Goal: Entertainment & Leisure: Consume media (video, audio)

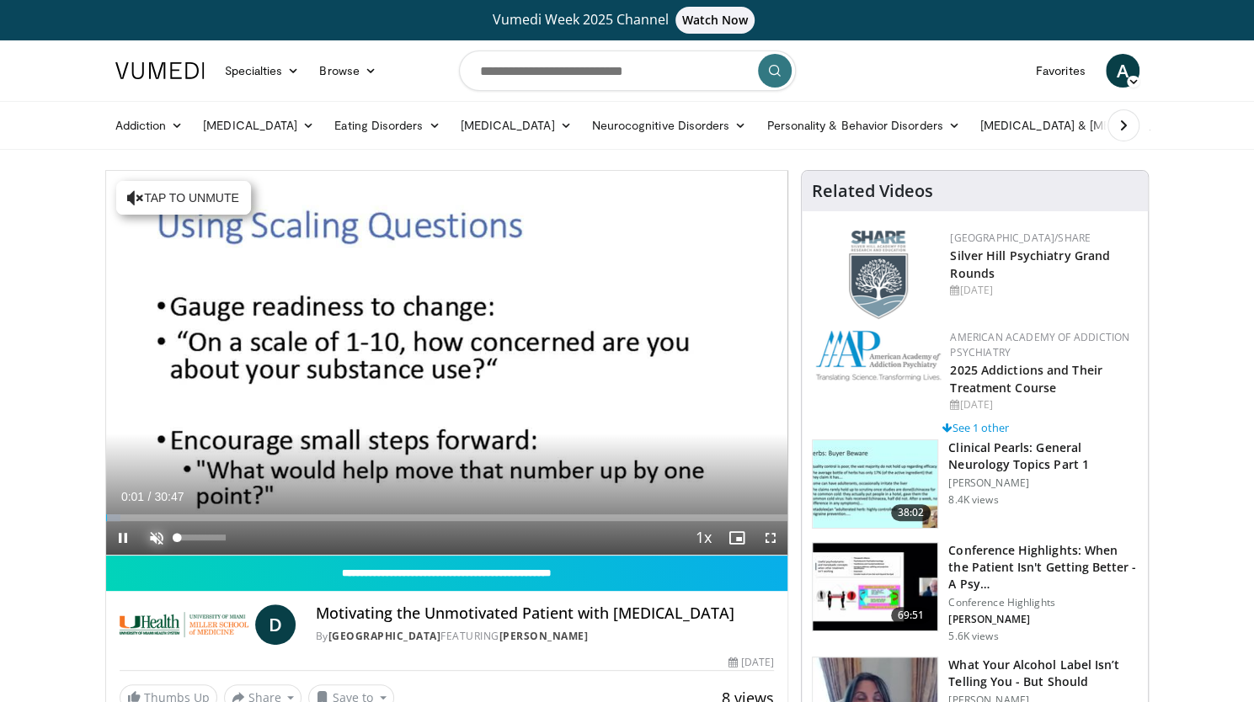
click at [150, 546] on span "Video Player" at bounding box center [157, 538] width 34 height 34
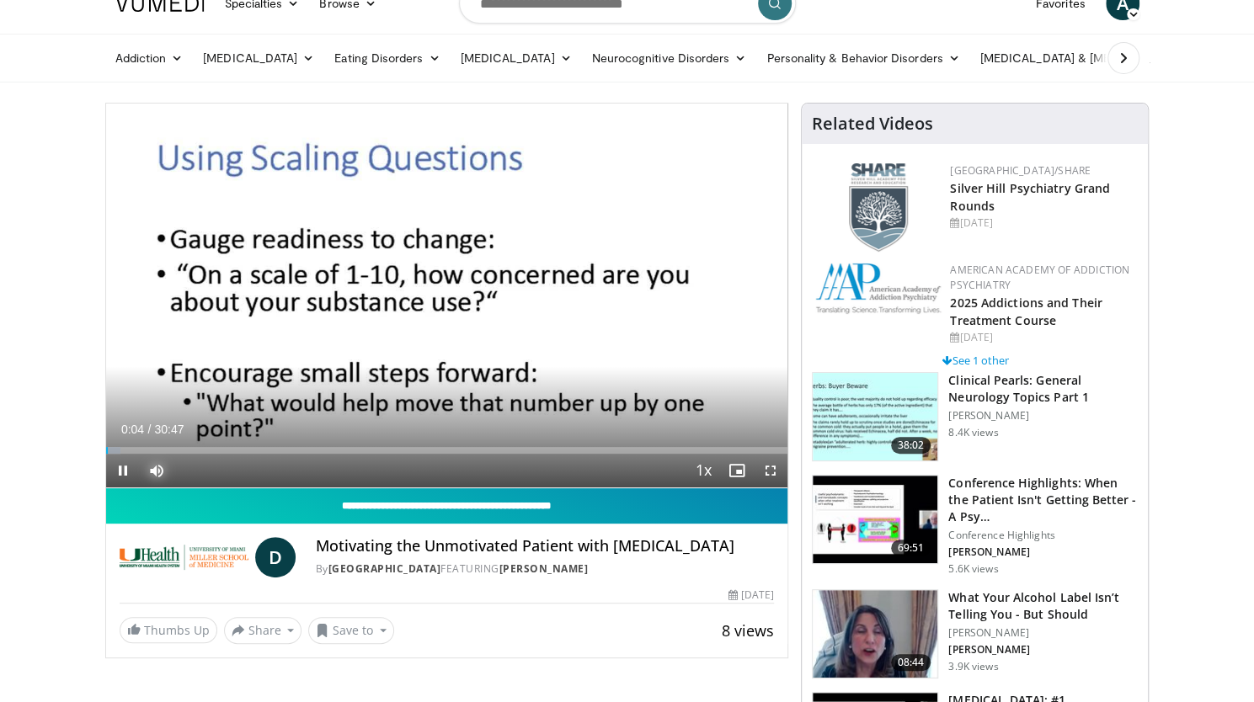
scroll to position [84, 0]
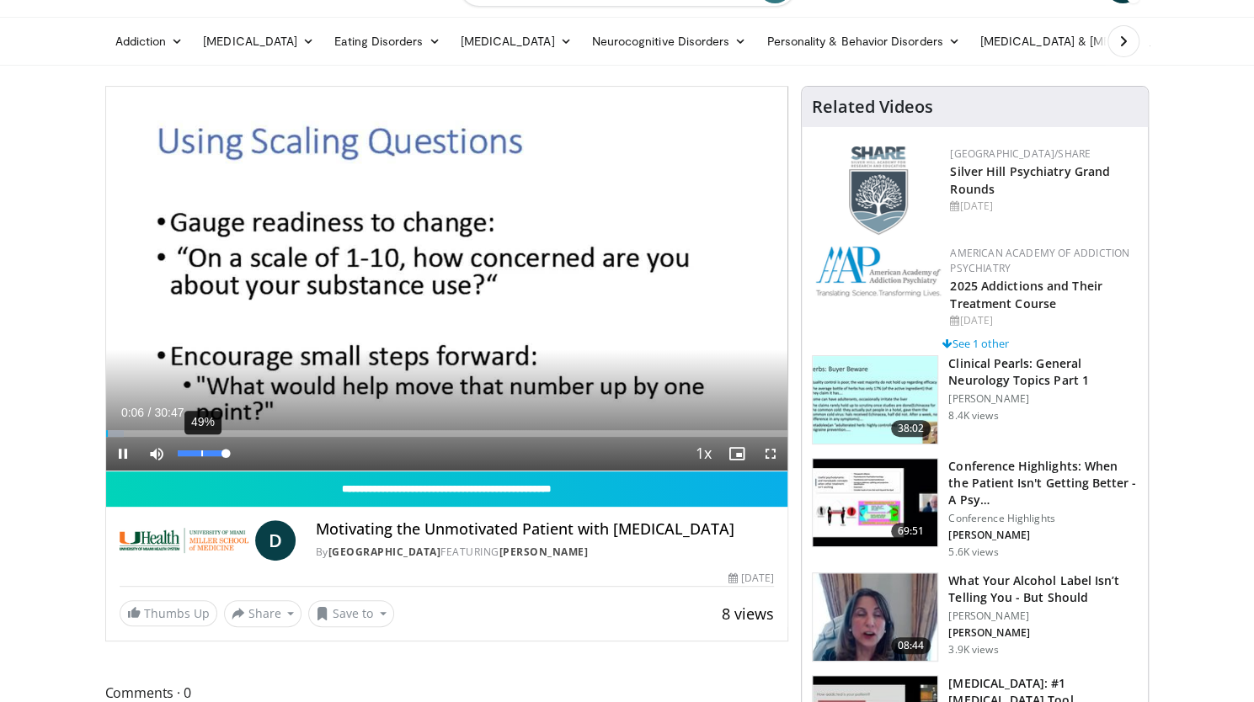
click at [200, 445] on div "49%" at bounding box center [202, 454] width 59 height 34
click at [193, 451] on div "35%" at bounding box center [202, 454] width 59 height 34
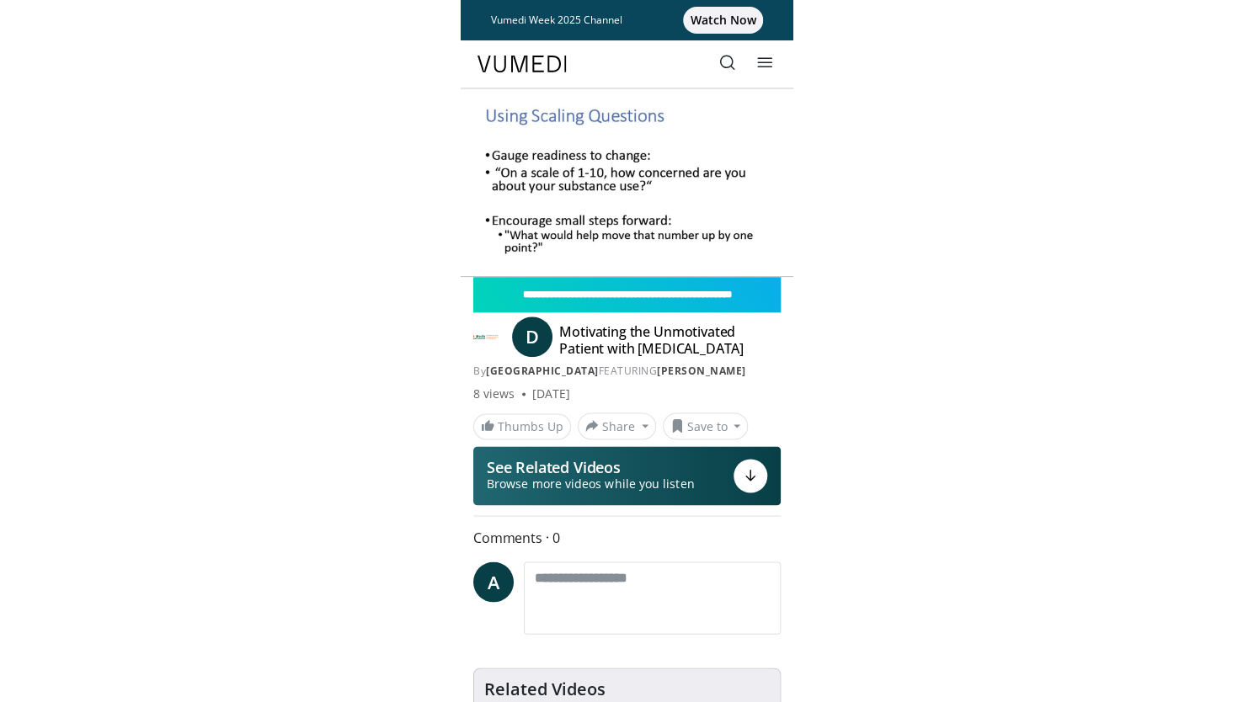
scroll to position [54, 0]
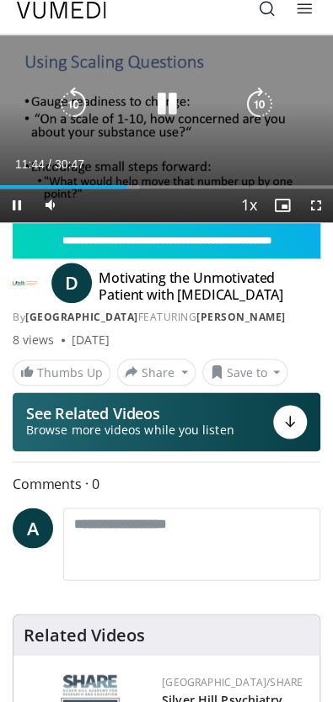
click at [170, 107] on icon "Video Player" at bounding box center [167, 105] width 34 height 34
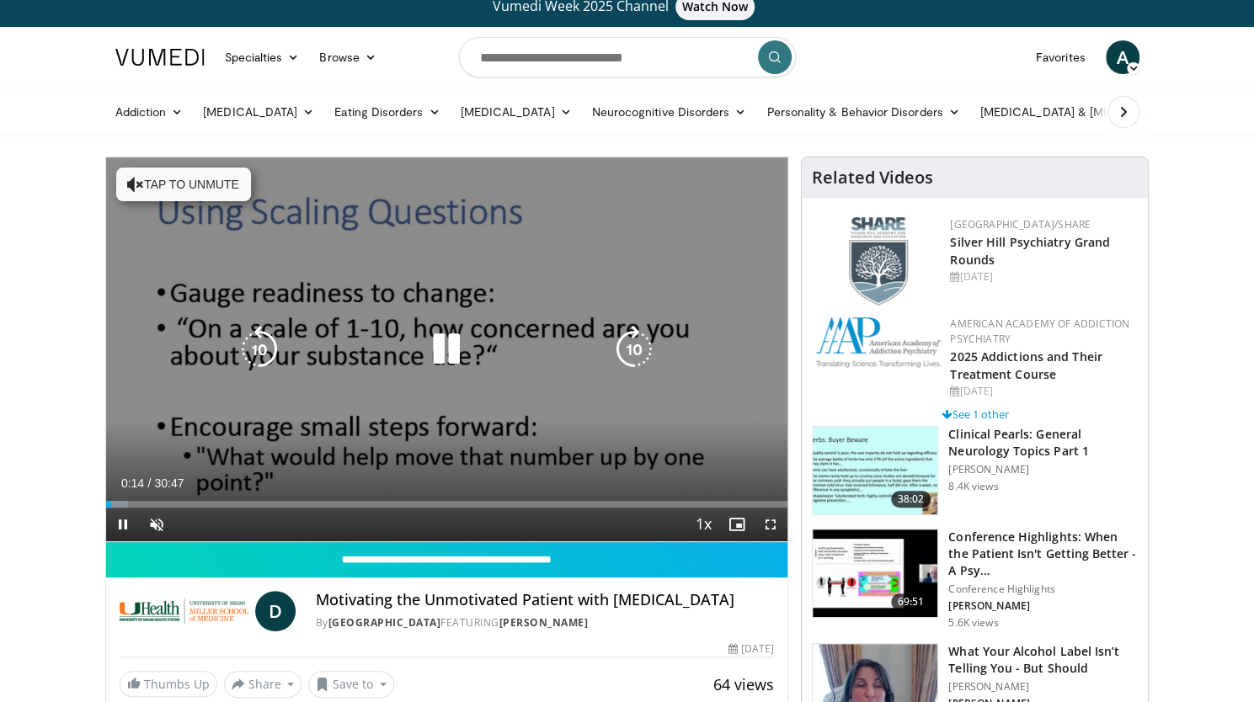
click at [163, 176] on button "Tap to unmute" at bounding box center [183, 185] width 135 height 34
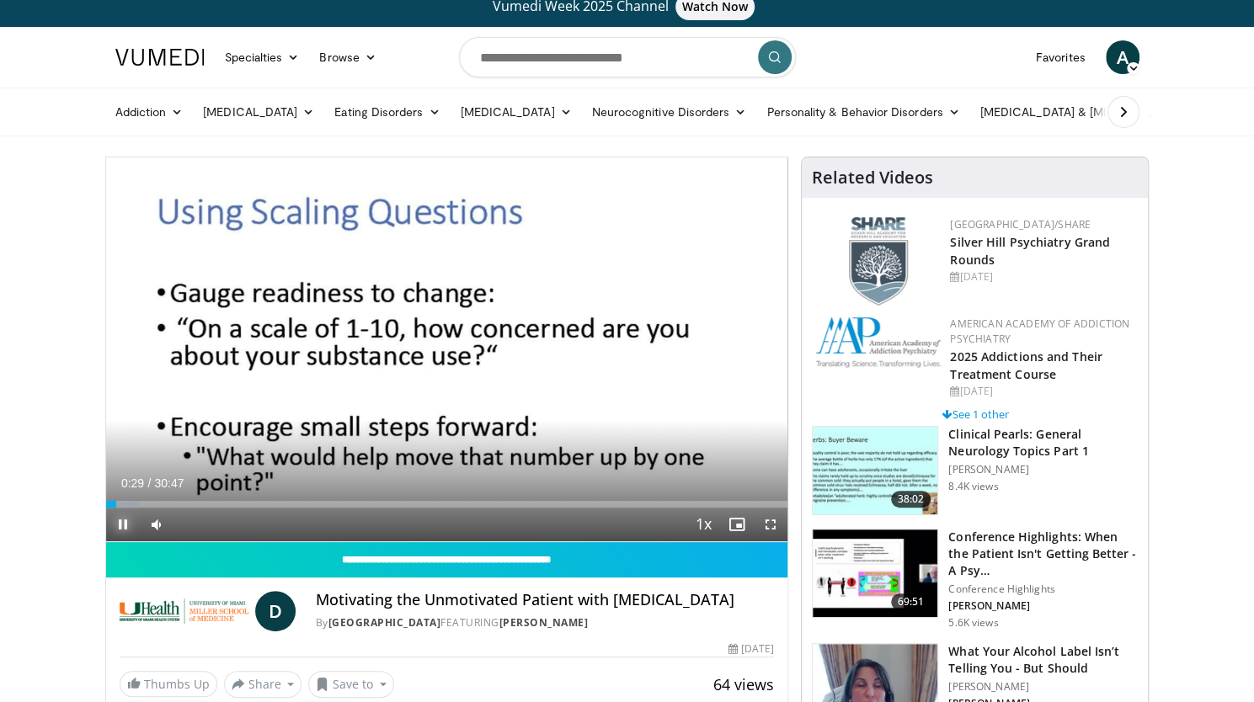
click at [120, 525] on span "Video Player" at bounding box center [123, 525] width 34 height 34
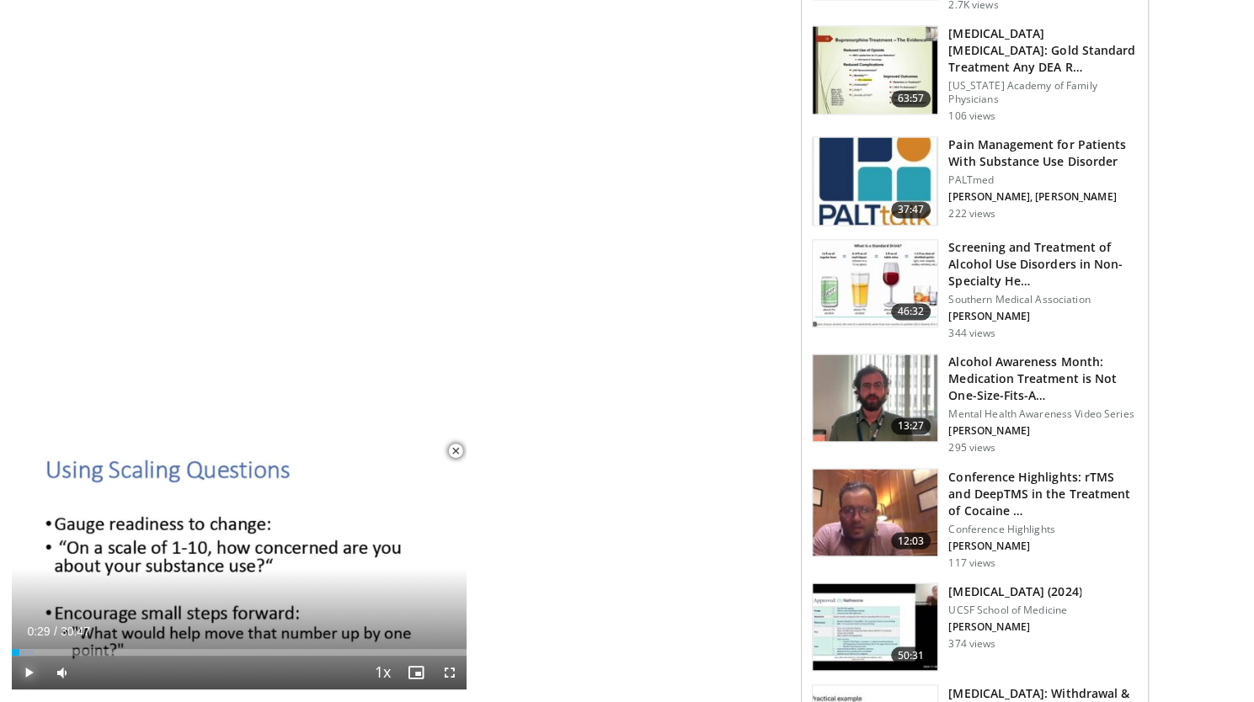
scroll to position [1446, 0]
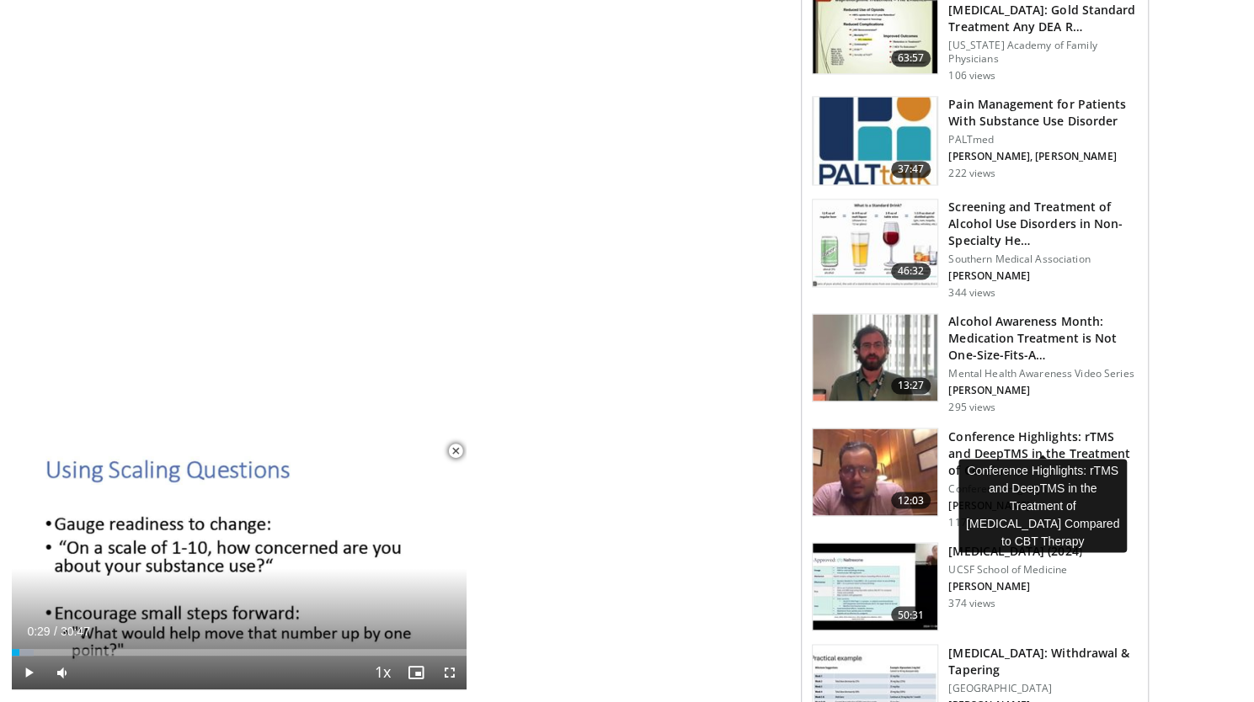
click at [1043, 428] on h3 "Conference Highlights: rTMS and DeepTMS in the Treatment of Cocaine …" at bounding box center [1042, 453] width 189 height 51
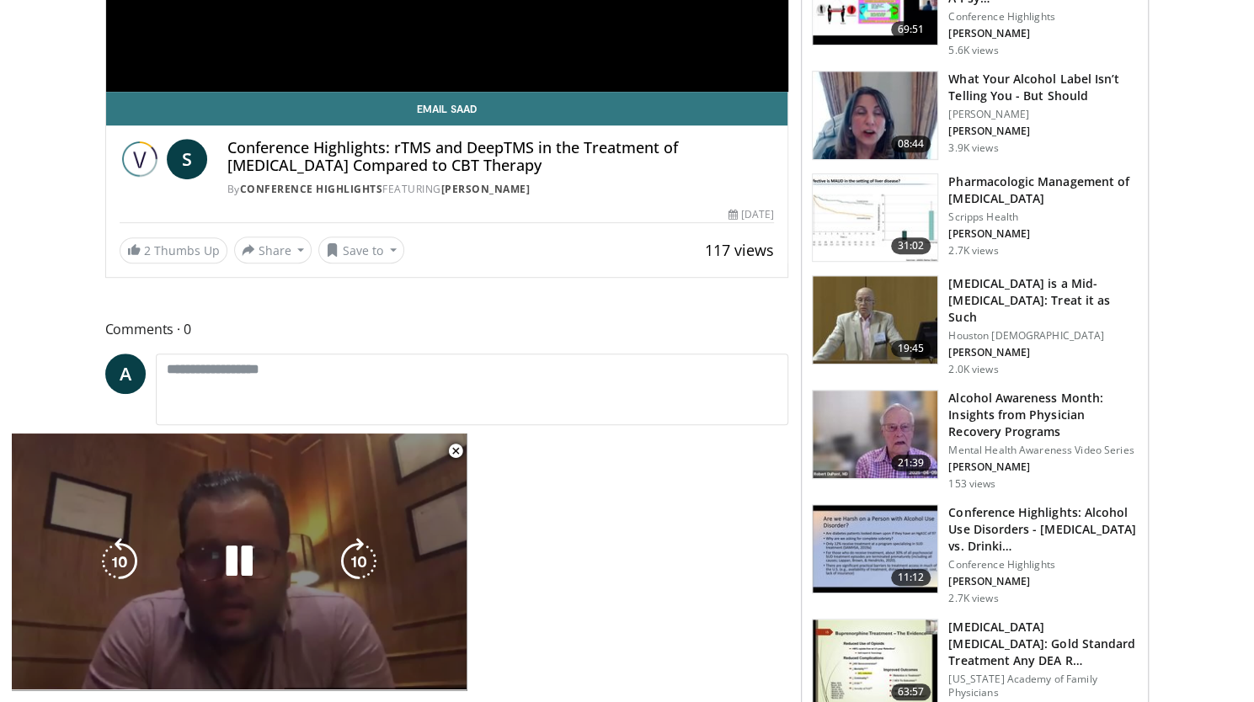
scroll to position [520, 0]
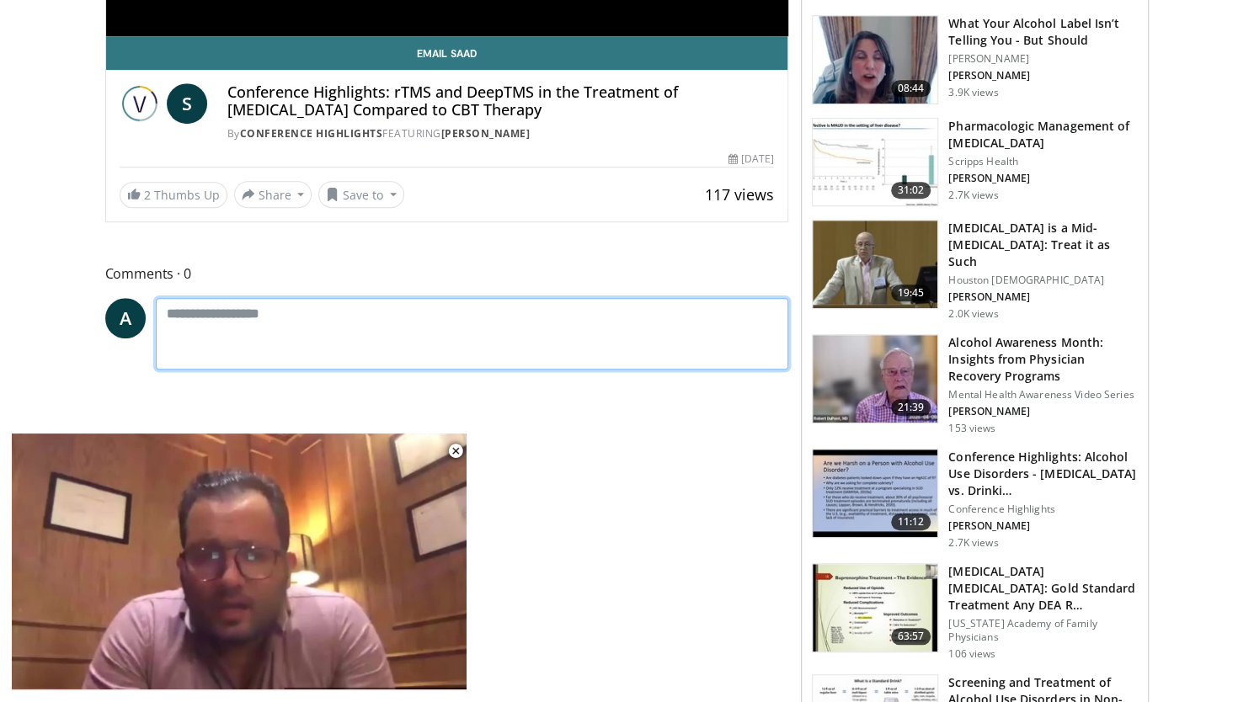
click at [537, 365] on textarea at bounding box center [472, 334] width 633 height 72
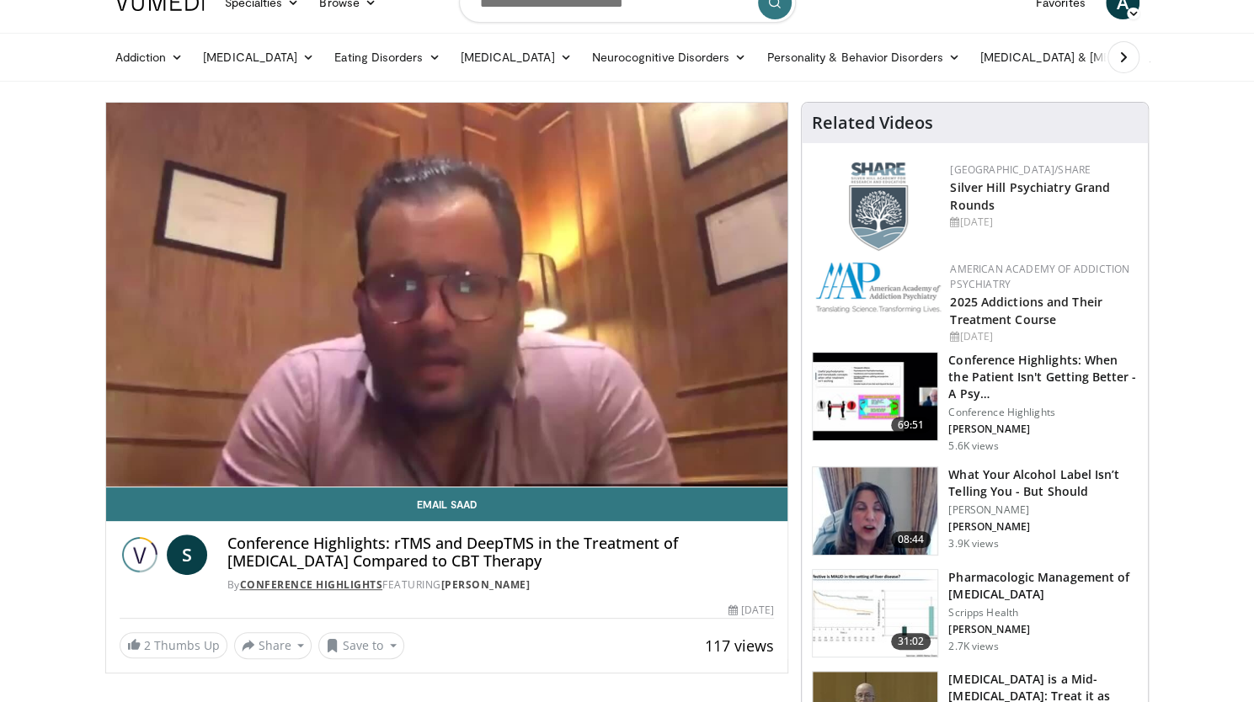
scroll to position [53, 0]
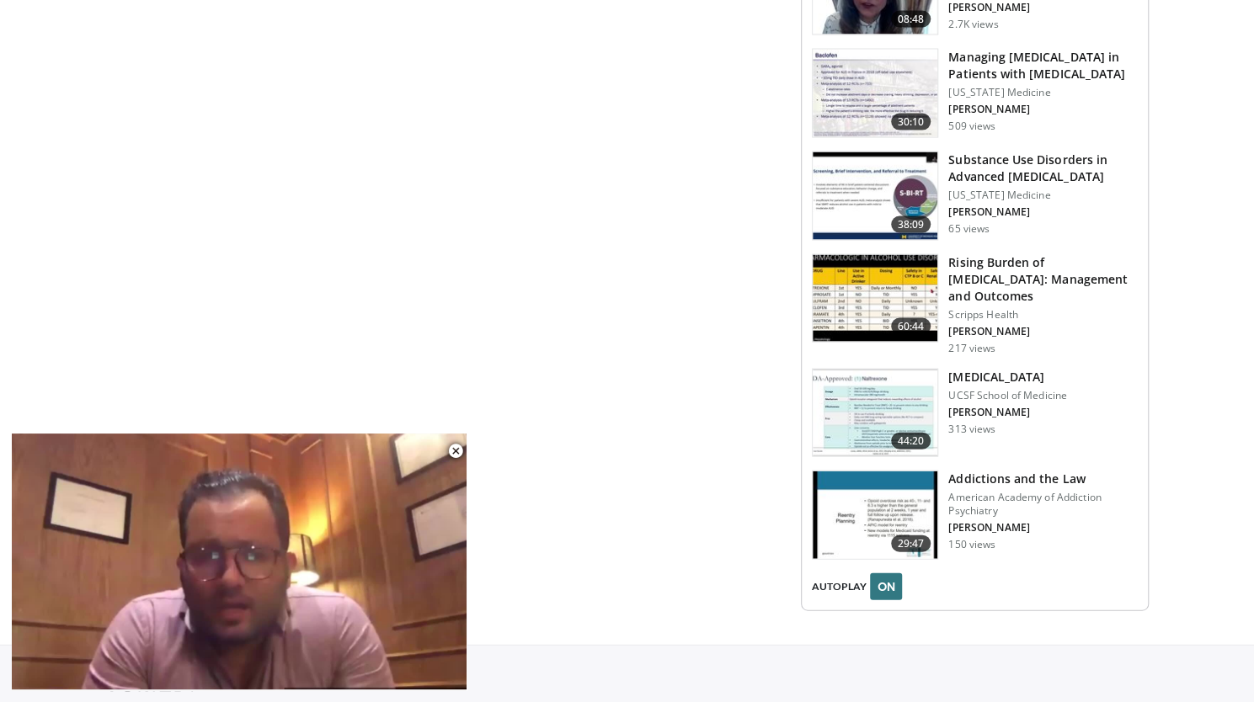
scroll to position [2052, 0]
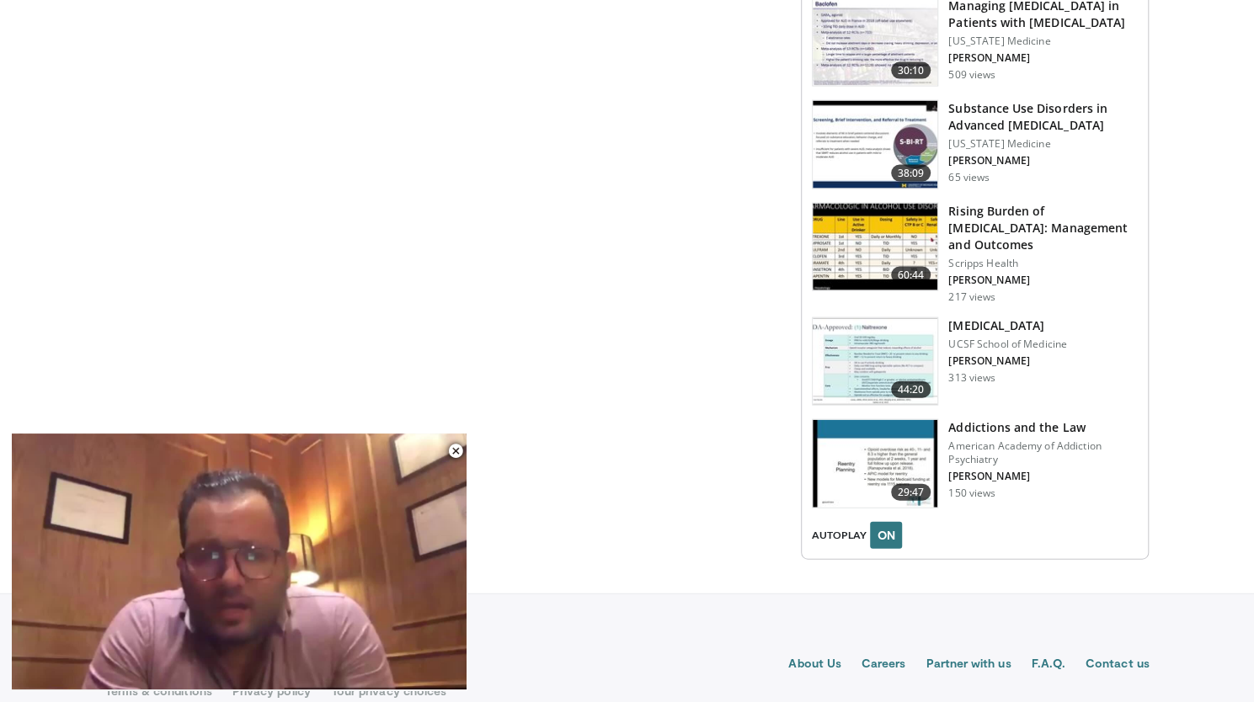
click at [1069, 419] on h3 "Addictions and the Law" at bounding box center [1042, 427] width 189 height 17
click at [882, 439] on img at bounding box center [875, 464] width 125 height 88
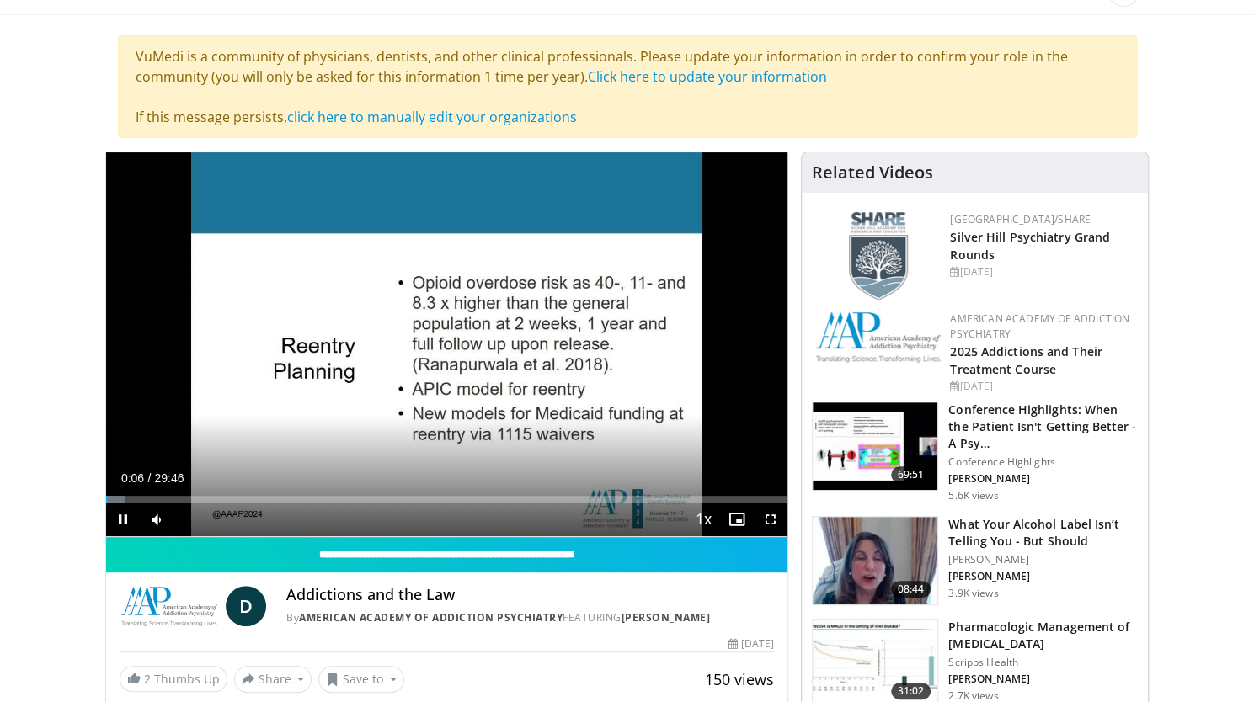
scroll to position [135, 0]
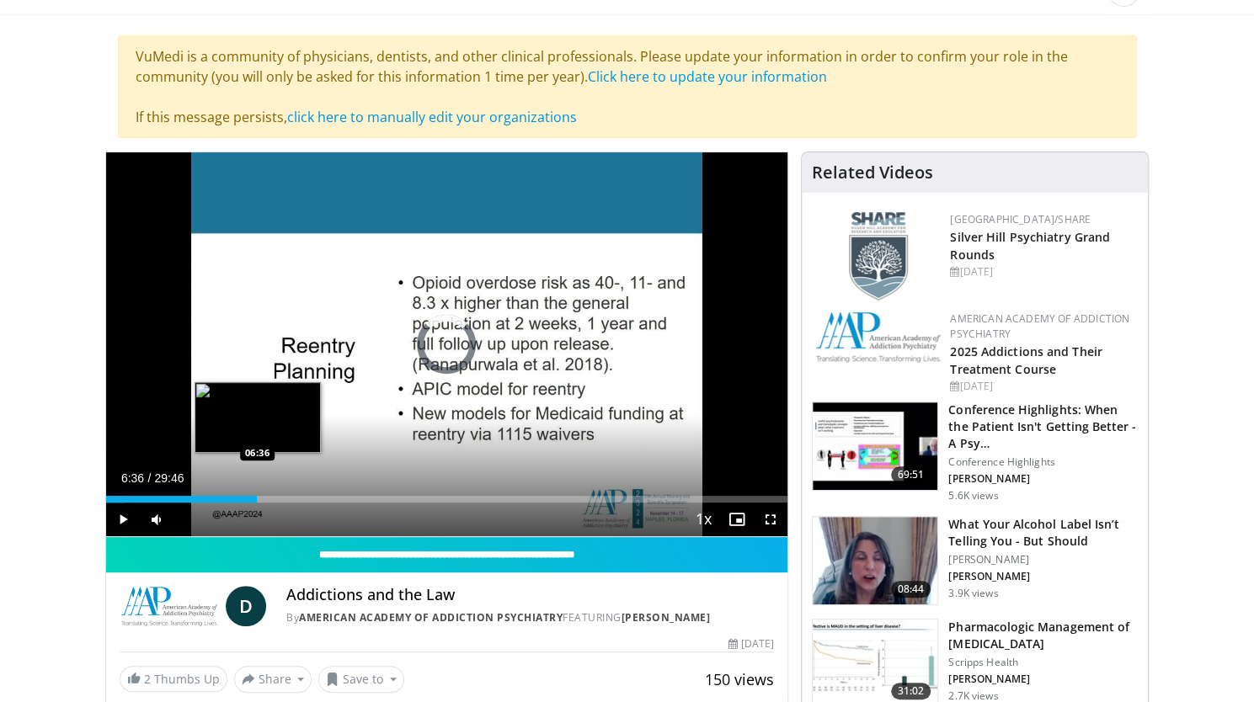
click at [256, 496] on div "Loaded : 2.78% 00:08 06:36" at bounding box center [447, 499] width 682 height 7
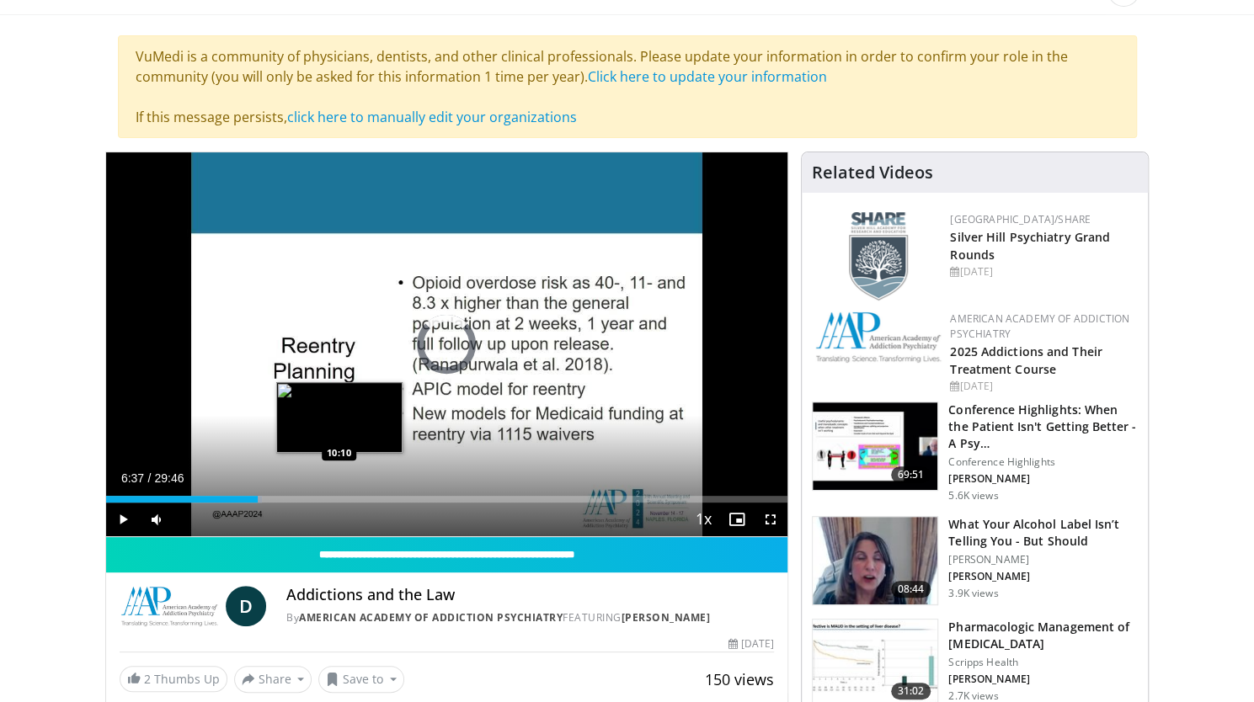
click at [339, 492] on div "Loaded : 22.96% 06:37 10:10" at bounding box center [447, 495] width 682 height 16
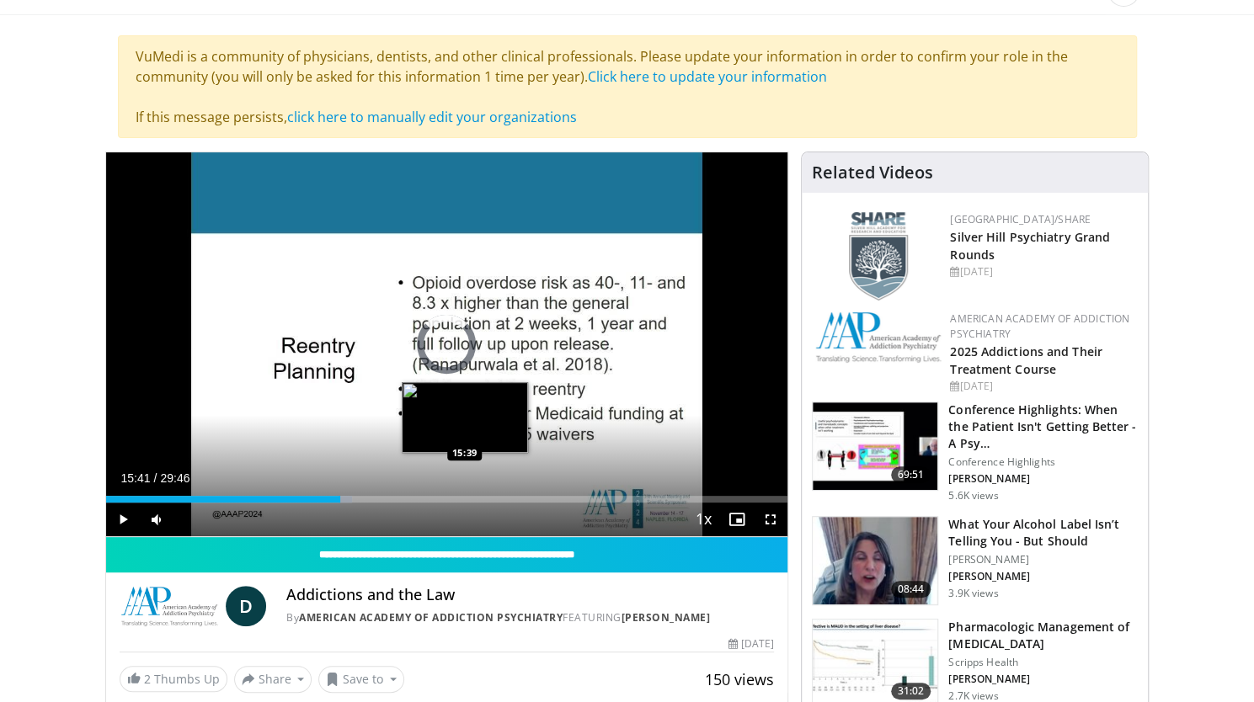
click at [465, 491] on div "Loaded : 36.10% 10:13 15:39" at bounding box center [447, 495] width 682 height 16
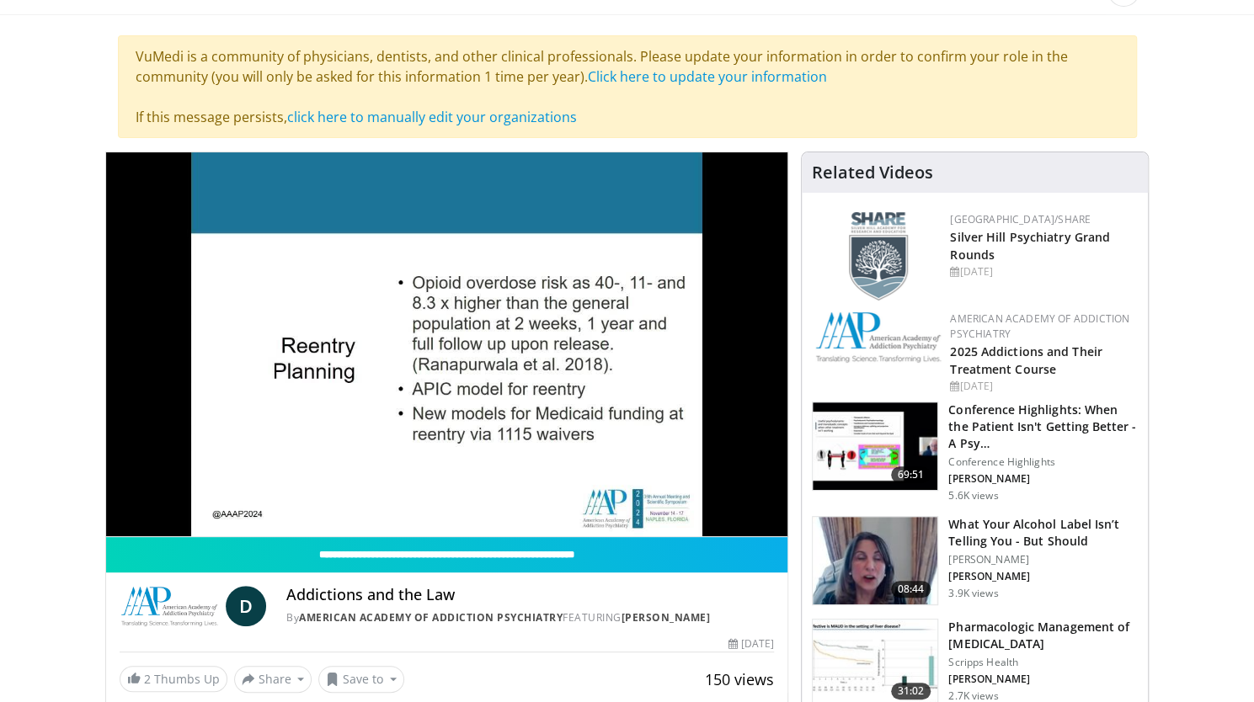
click at [669, 491] on div "10 seconds Tap to unmute" at bounding box center [447, 344] width 682 height 384
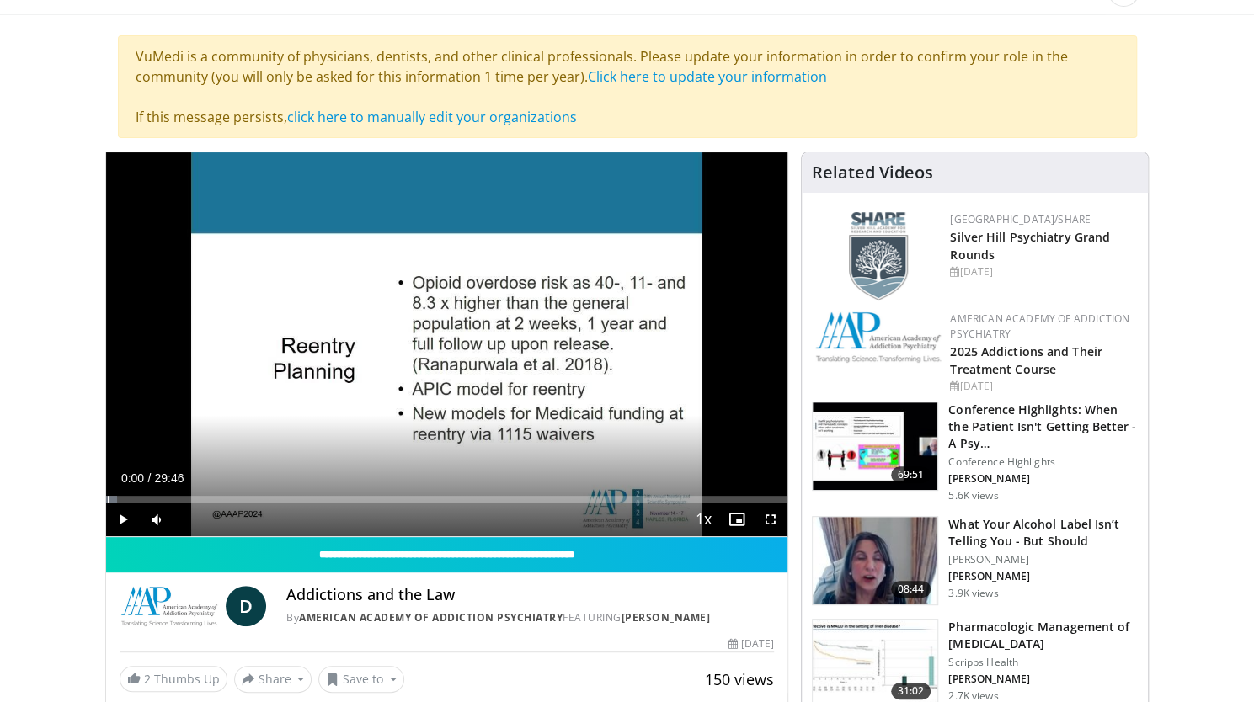
drag, startPoint x: 465, startPoint y: 499, endPoint x: 96, endPoint y: 497, distance: 368.8
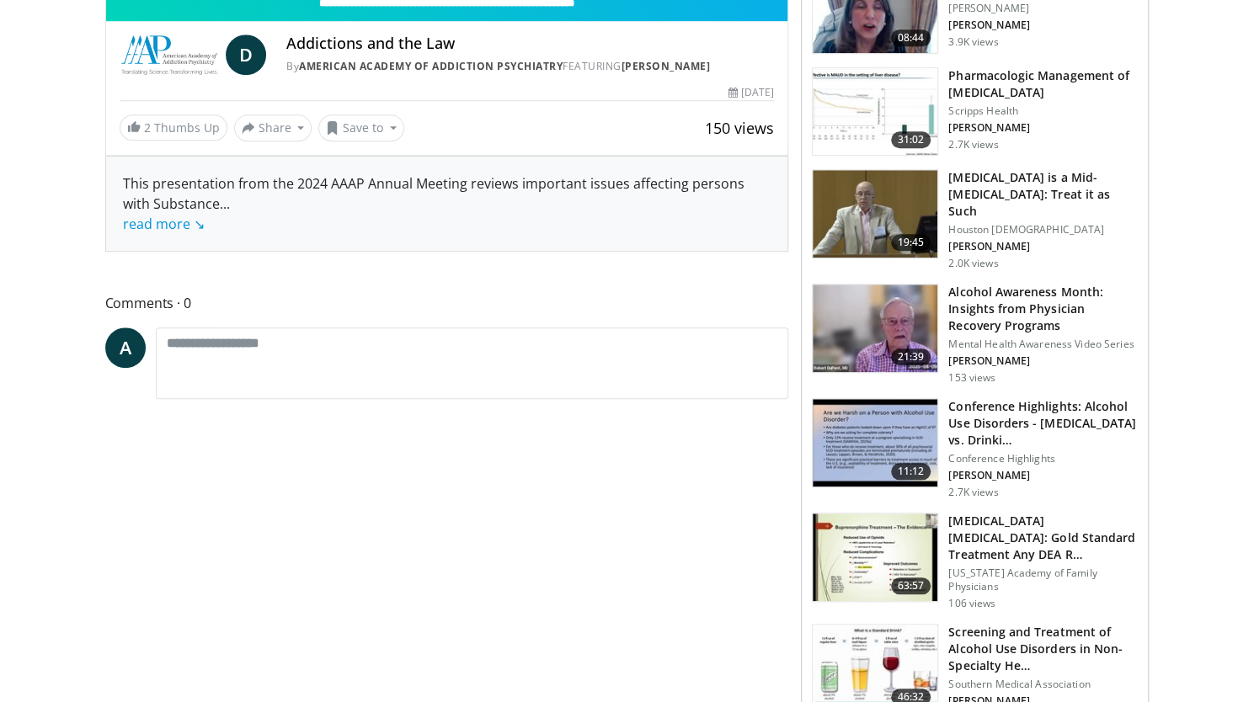
scroll to position [0, 0]
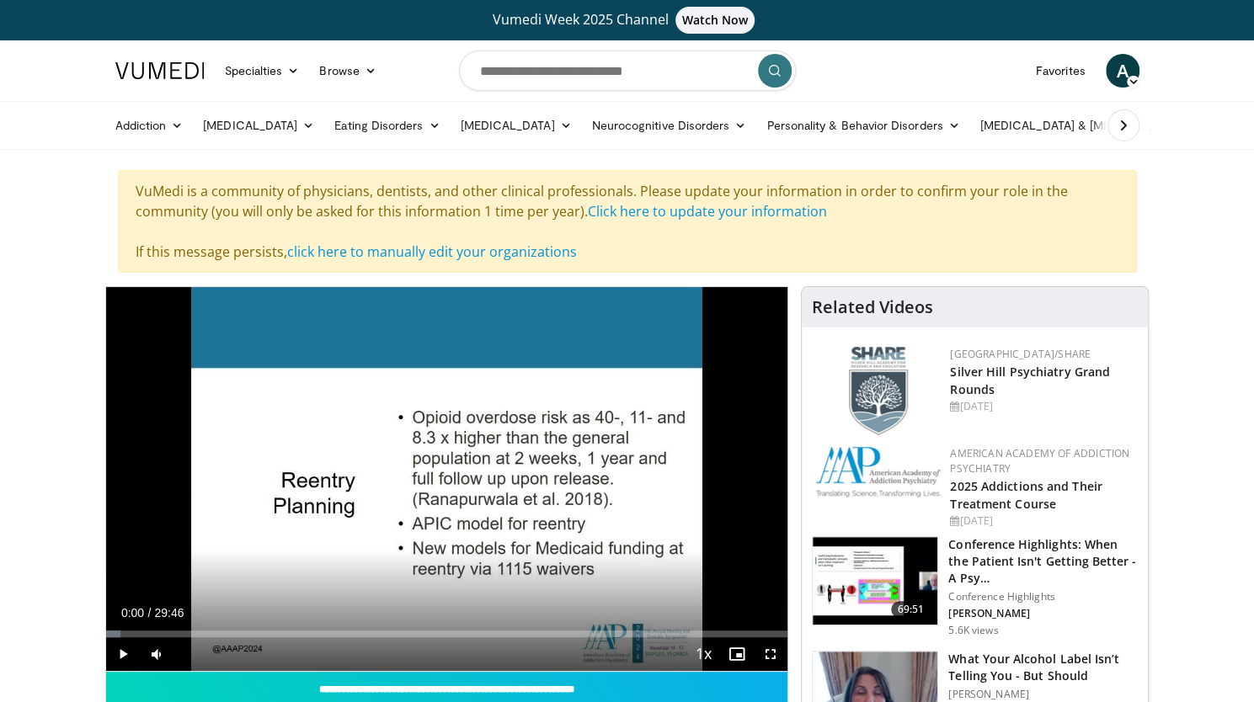
click at [1149, 121] on div "Addiction Alcohol Use Disorder Opiate Use Disorder Anxiety Disorders Generalize…" at bounding box center [627, 125] width 1044 height 47
